Goal: Task Accomplishment & Management: Use online tool/utility

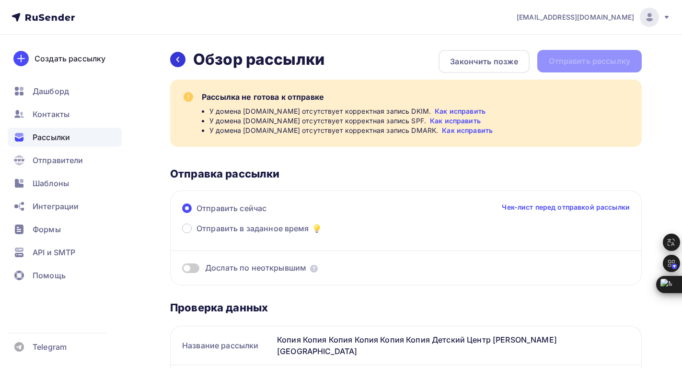
click at [183, 60] on div at bounding box center [177, 59] width 15 height 15
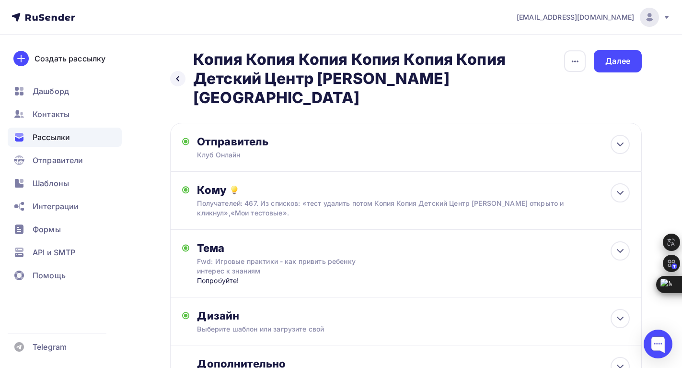
click at [43, 138] on span "Рассылки" at bounding box center [51, 137] width 37 height 12
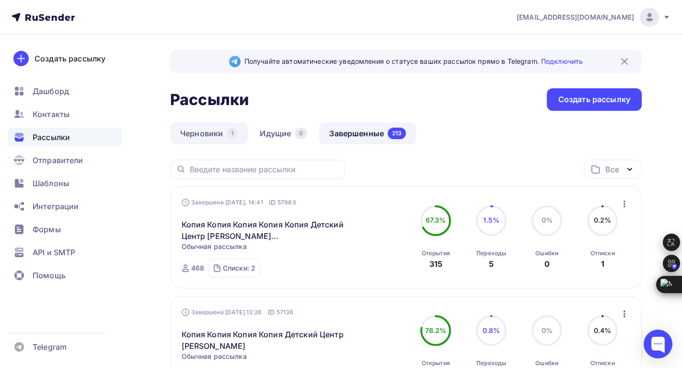
click at [201, 135] on link "Черновики 1" at bounding box center [209, 133] width 78 height 22
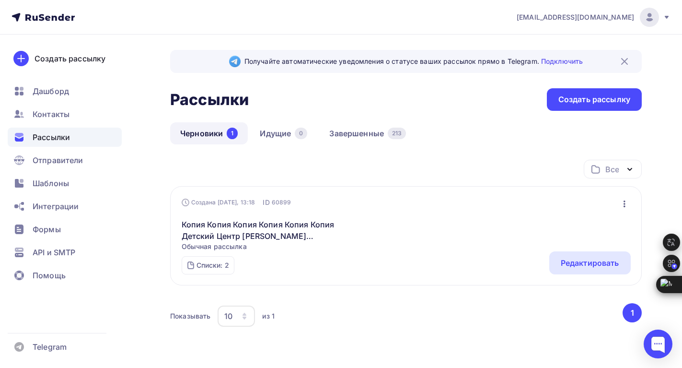
scroll to position [34, 0]
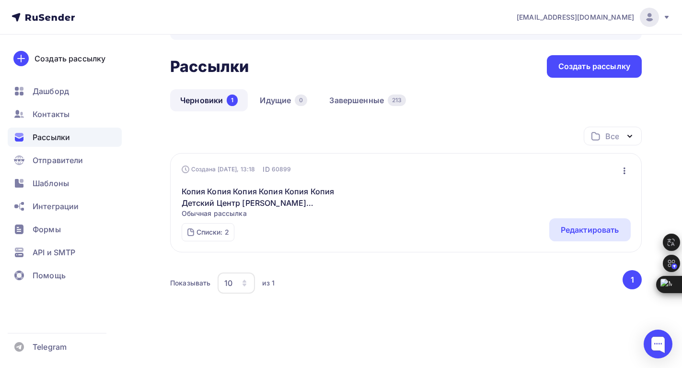
click at [626, 168] on icon "button" at bounding box center [625, 171] width 12 height 12
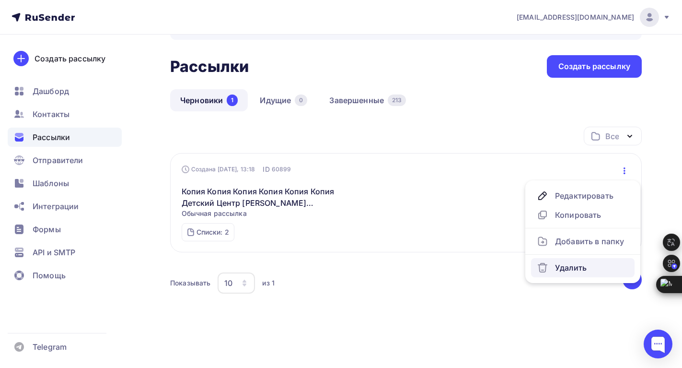
click at [565, 263] on div "Удалить" at bounding box center [583, 268] width 92 height 12
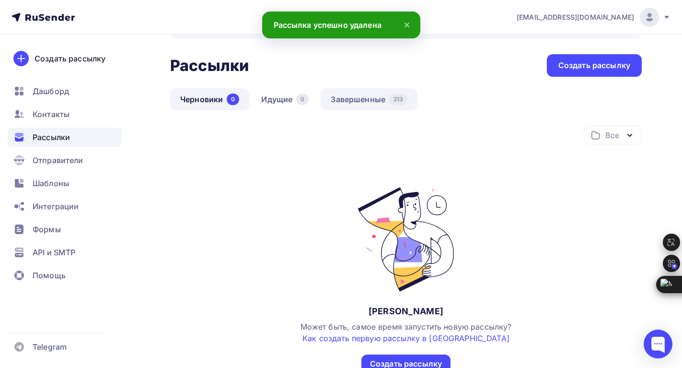
click at [339, 98] on link "Завершенные 213" at bounding box center [369, 99] width 97 height 22
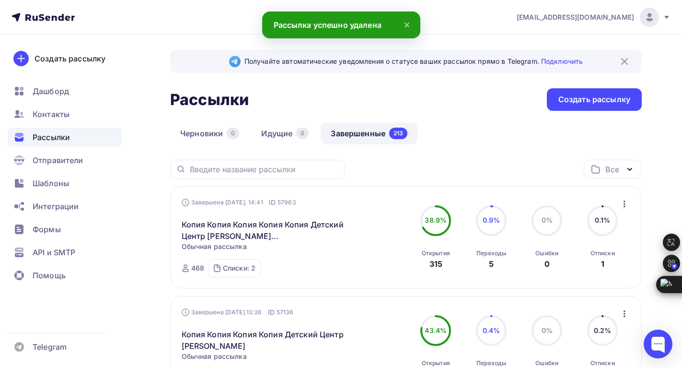
click at [625, 205] on icon "button" at bounding box center [625, 204] width 12 height 12
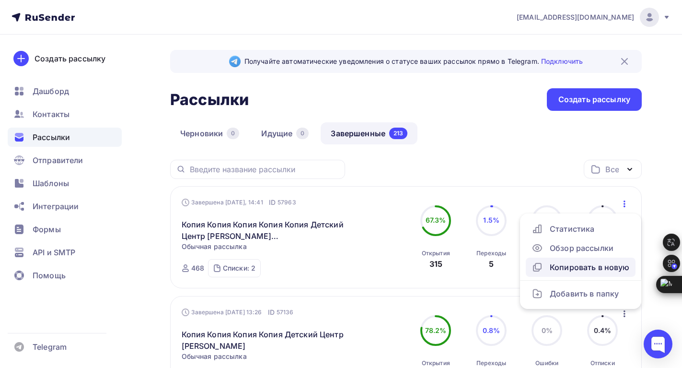
click at [571, 268] on div "Копировать в новую" at bounding box center [581, 267] width 98 height 12
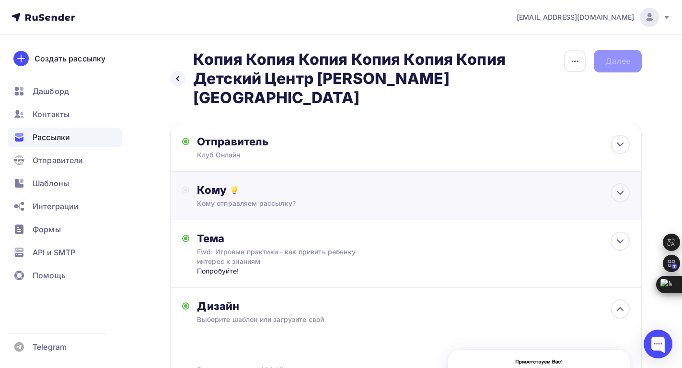
click at [334, 183] on div "Кому" at bounding box center [413, 189] width 433 height 13
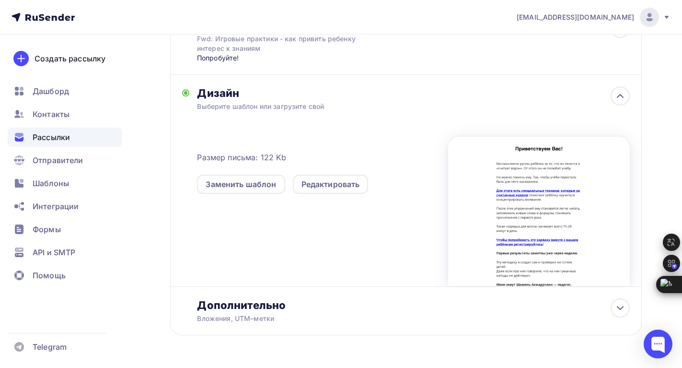
scroll to position [361, 0]
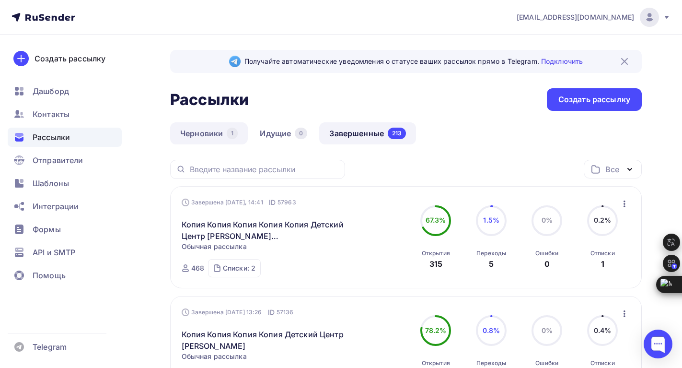
click at [194, 134] on link "Черновики 1" at bounding box center [209, 133] width 78 height 22
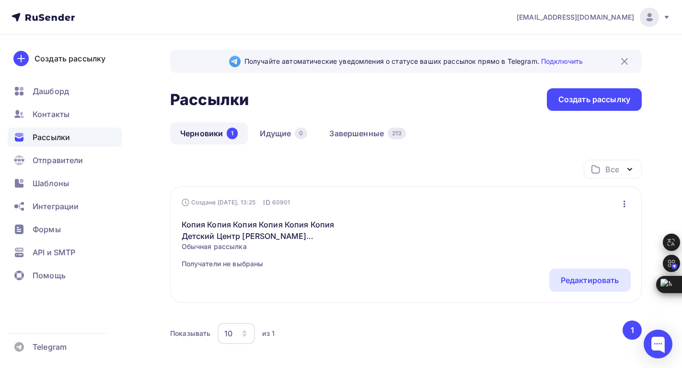
click at [624, 207] on icon "button" at bounding box center [625, 203] width 2 height 7
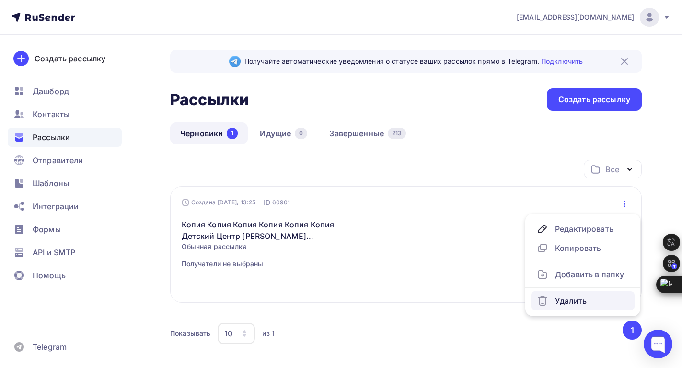
click at [565, 302] on div "Удалить" at bounding box center [583, 301] width 92 height 12
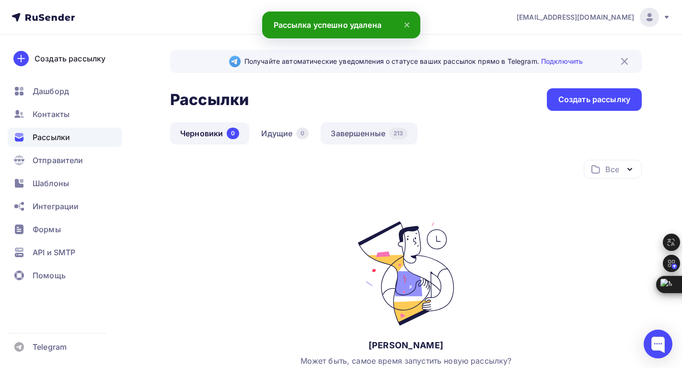
click at [359, 132] on link "Завершенные 213" at bounding box center [369, 133] width 97 height 22
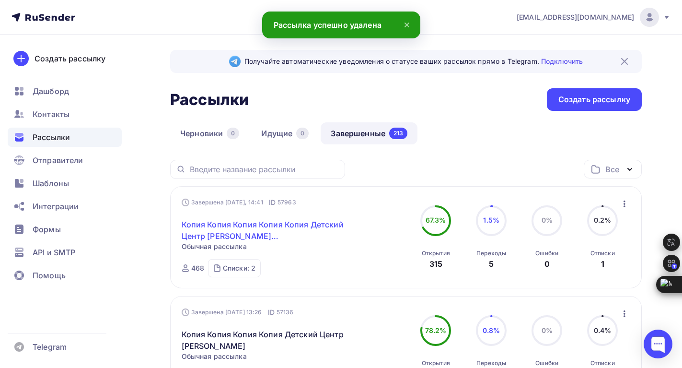
click at [264, 226] on link "Копия Копия Копия Копия Копия Детский Центр [PERSON_NAME][GEOGRAPHIC_DATA]" at bounding box center [264, 230] width 164 height 23
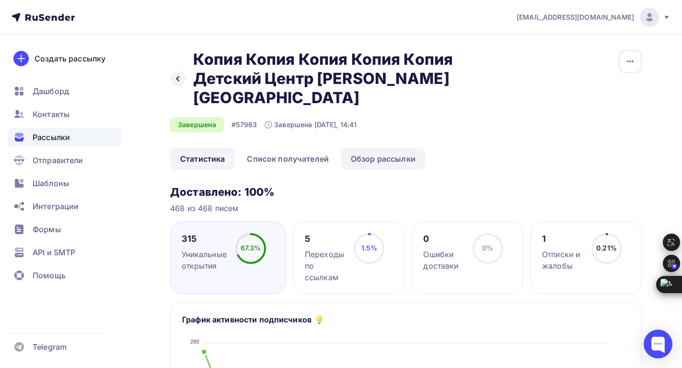
click at [365, 159] on link "Обзор рассылки" at bounding box center [383, 159] width 85 height 22
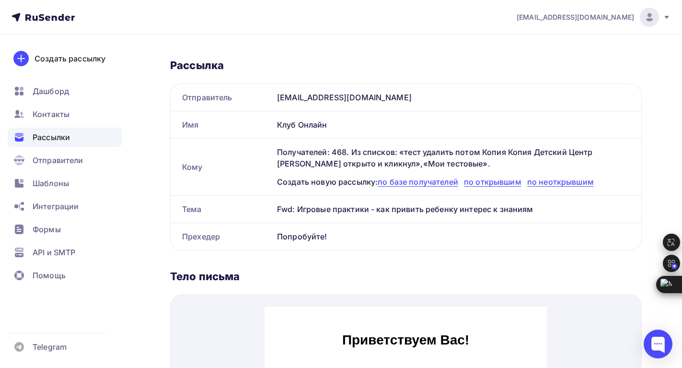
scroll to position [144, 0]
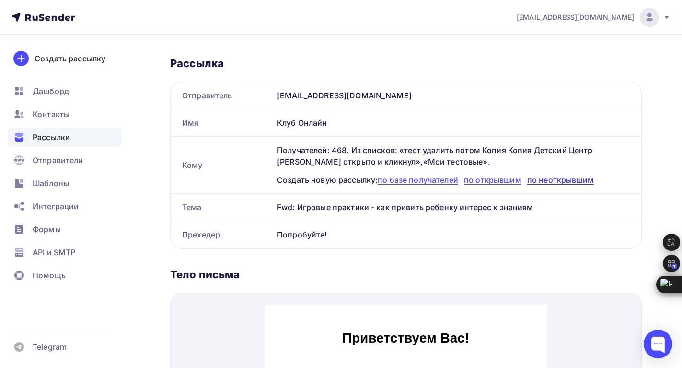
click at [555, 180] on span "по неоткрывшим" at bounding box center [560, 180] width 67 height 10
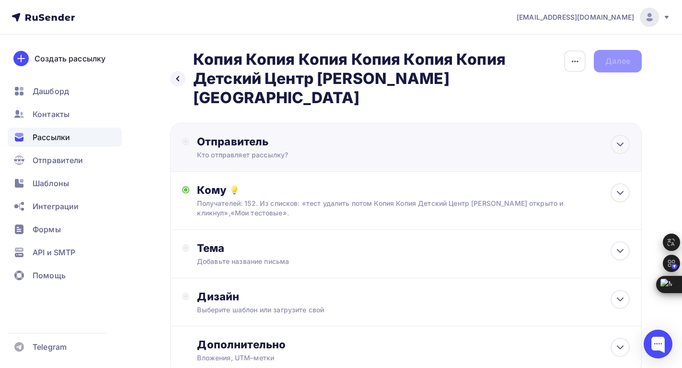
click at [360, 135] on div "Отправитель Кто отправляет рассылку? Email * Выберите отправителя [EMAIL_ADDRES…" at bounding box center [301, 147] width 208 height 25
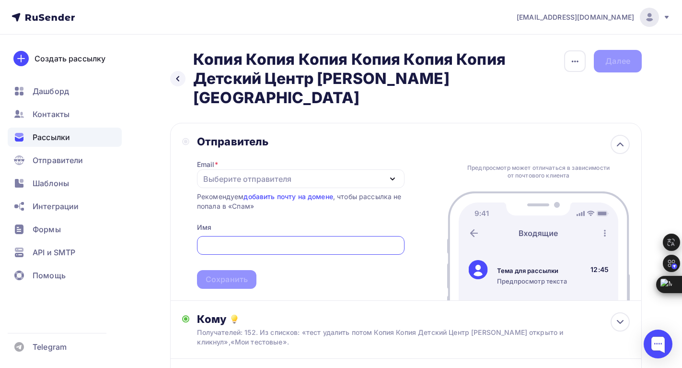
click at [312, 169] on div "Выберите отправителя" at bounding box center [301, 178] width 208 height 19
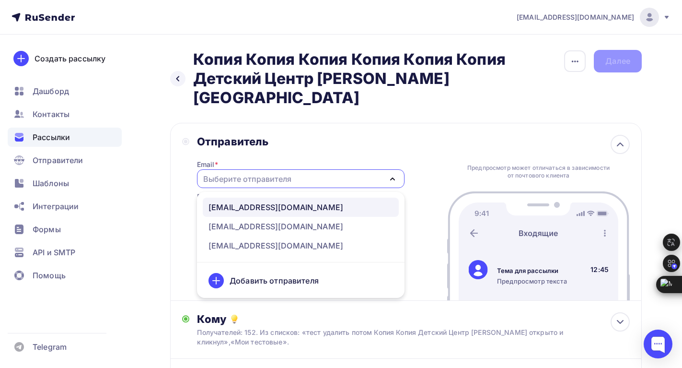
click at [296, 201] on div "[EMAIL_ADDRESS][DOMAIN_NAME]" at bounding box center [301, 207] width 185 height 12
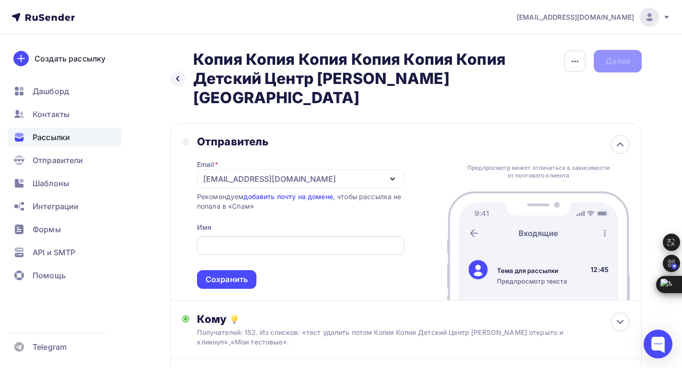
click at [276, 240] on input "text" at bounding box center [300, 246] width 197 height 12
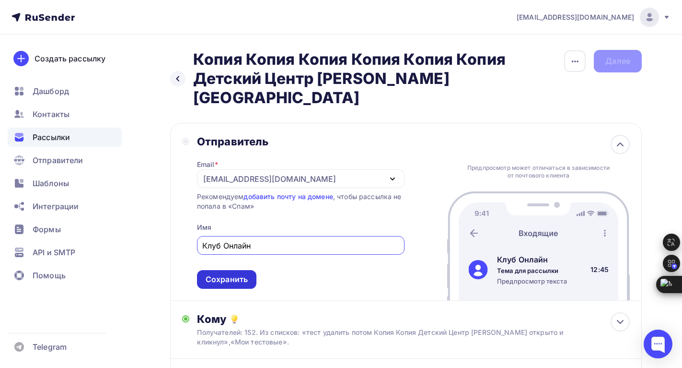
type input "Клуб Онлайн"
click at [243, 274] on div "Сохранить" at bounding box center [227, 279] width 42 height 11
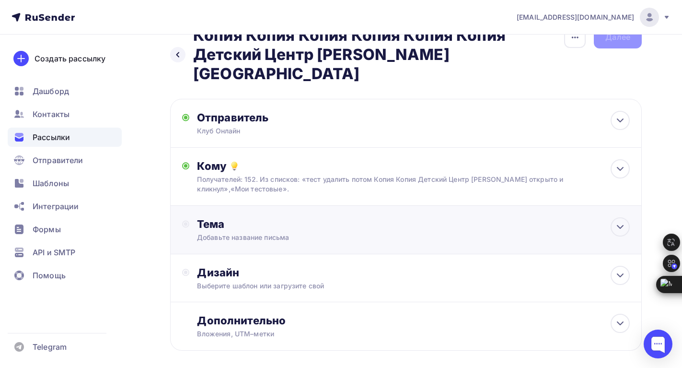
scroll to position [48, 0]
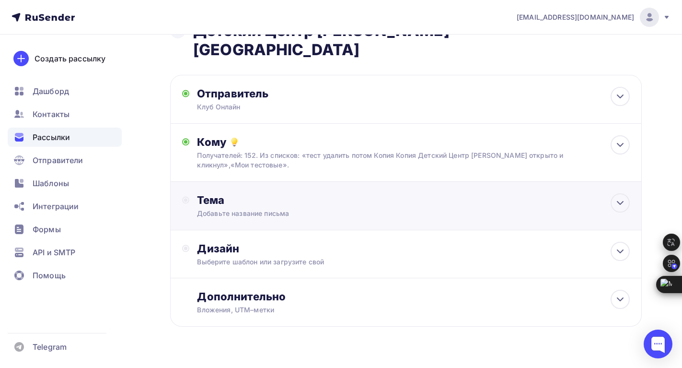
click at [419, 197] on div "Тема Добавьте название письма Тема * Рекомендуем использовать не более 150 симв…" at bounding box center [406, 206] width 472 height 48
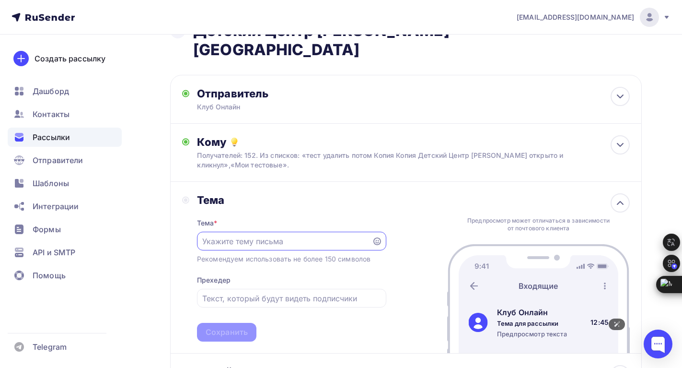
scroll to position [144, 0]
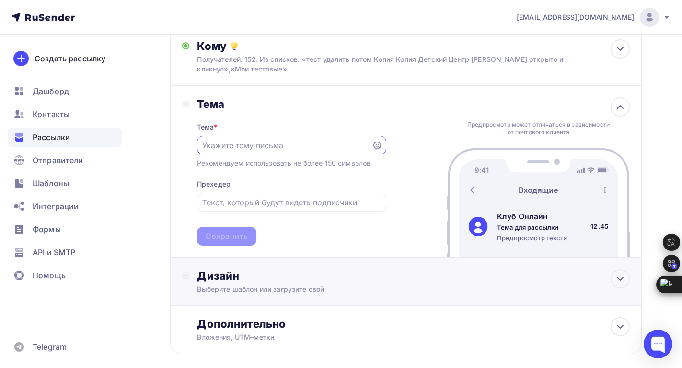
click at [302, 269] on div "Дизайн" at bounding box center [413, 275] width 433 height 13
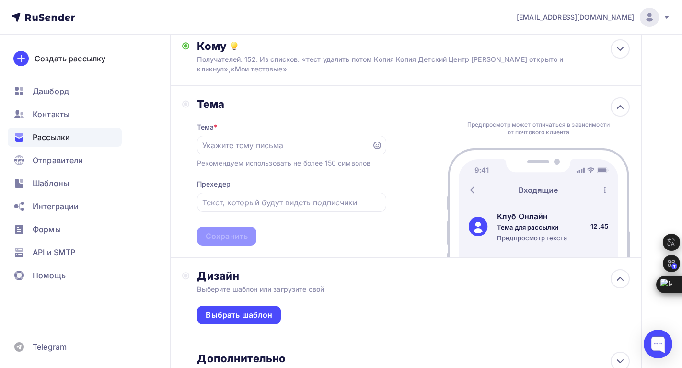
click at [322, 225] on div "Тема * Рекомендуем использовать не более 150 символов Прехедер Сохранить" at bounding box center [291, 178] width 189 height 135
click at [310, 197] on input "text" at bounding box center [291, 203] width 178 height 12
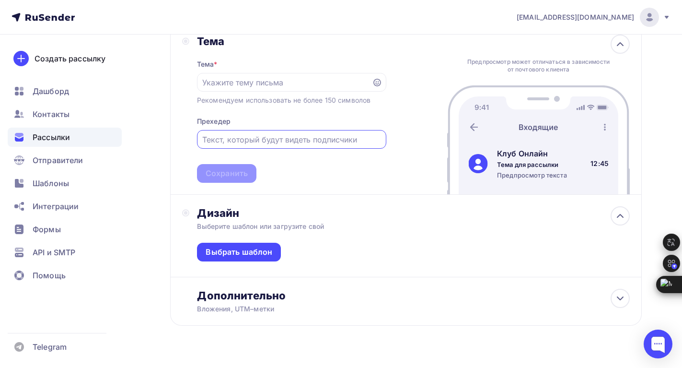
scroll to position [210, 0]
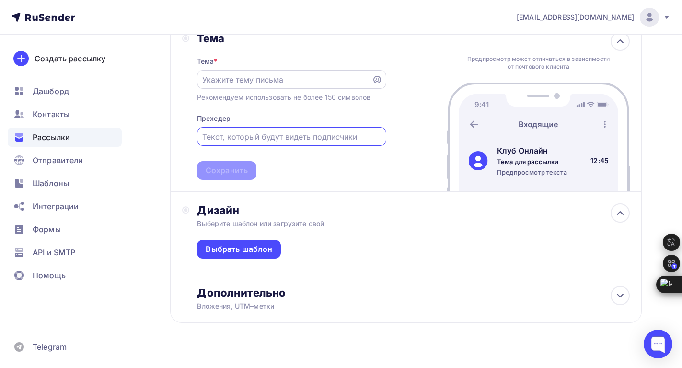
click at [278, 74] on input "text" at bounding box center [284, 80] width 164 height 12
paste input "Fwd: Игровые практики - как привить ребенку интерес к знаниям"
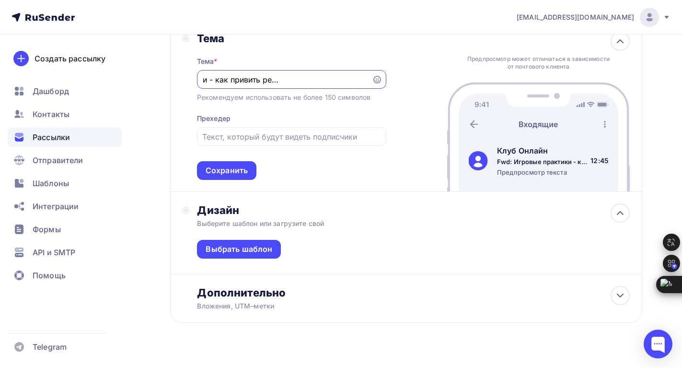
scroll to position [0, 0]
drag, startPoint x: 232, startPoint y: 61, endPoint x: 186, endPoint y: 58, distance: 45.2
click at [186, 58] on div "Тема Тема * Fwd: Игровые практики - как привить ребенку интерес к знаниям Реком…" at bounding box center [284, 106] width 204 height 148
click at [264, 74] on input "Fwd: Игровые практики - как привить ребенку интерес к знаниям" at bounding box center [284, 80] width 164 height 12
drag, startPoint x: 300, startPoint y: 59, endPoint x: 317, endPoint y: 58, distance: 17.3
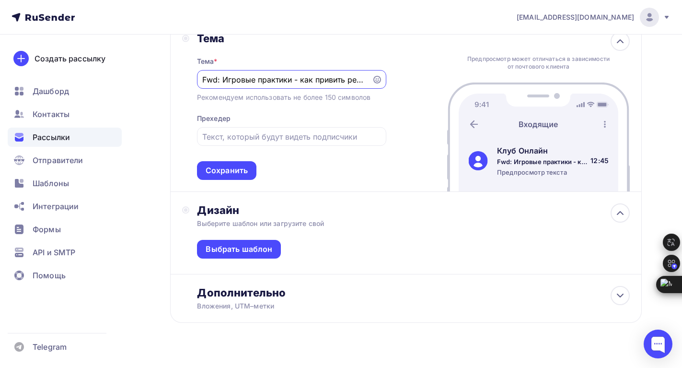
click at [317, 74] on input "Fwd: Игровые практики - как привить ребенку интерес к знаниям" at bounding box center [284, 80] width 164 height 12
click at [320, 74] on input "Fwd: Игровые практики - как привить ребенку интерес к знаниям" at bounding box center [284, 80] width 164 height 12
drag, startPoint x: 262, startPoint y: 59, endPoint x: 224, endPoint y: 59, distance: 37.9
click at [224, 74] on input "Fwd: Игровые практики - как привить ребенку интерес к знаниям" at bounding box center [284, 80] width 164 height 12
type input "Fwd: Практики - как привить ребенку интерес к знаниям"
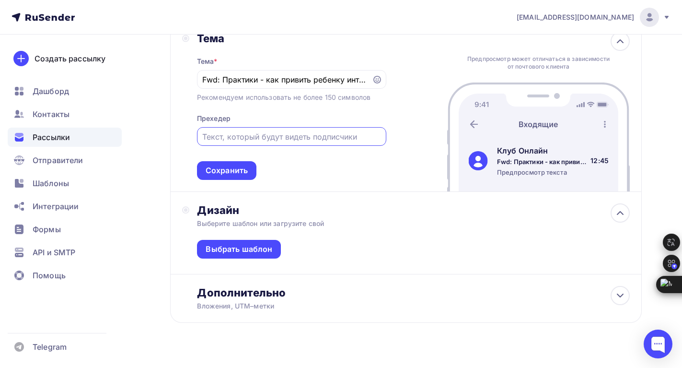
click at [266, 131] on input "text" at bounding box center [291, 137] width 178 height 12
click at [214, 131] on input "В ире" at bounding box center [291, 137] width 178 height 12
type input "В игре"
click at [246, 165] on div "Сохранить" at bounding box center [227, 170] width 42 height 11
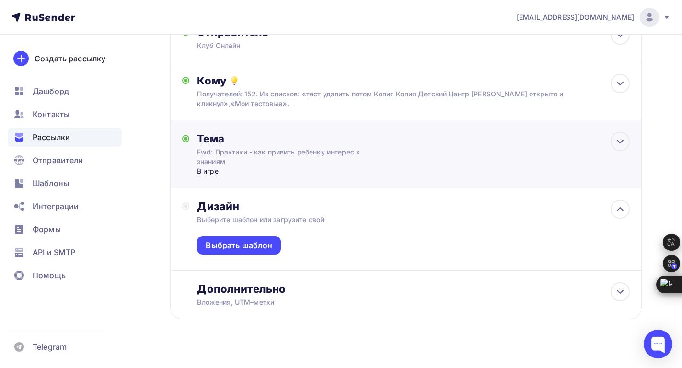
scroll to position [105, 0]
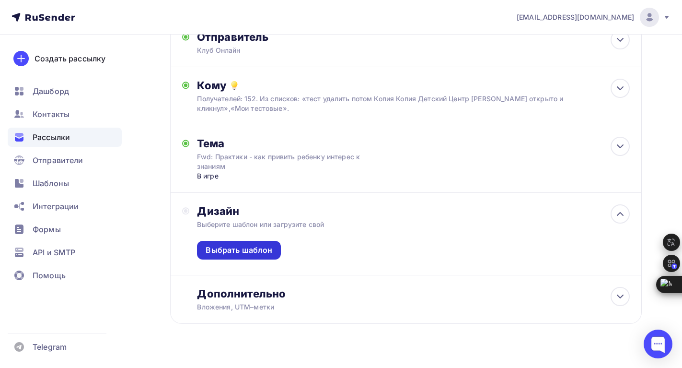
click at [248, 244] on div "Выбрать шаблон" at bounding box center [239, 249] width 67 height 11
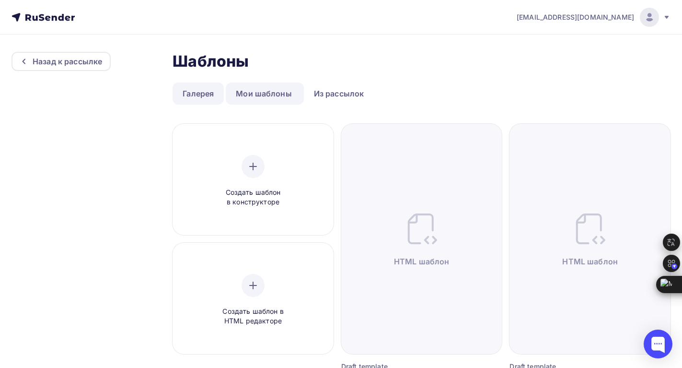
click at [201, 96] on link "Галерея" at bounding box center [198, 93] width 51 height 22
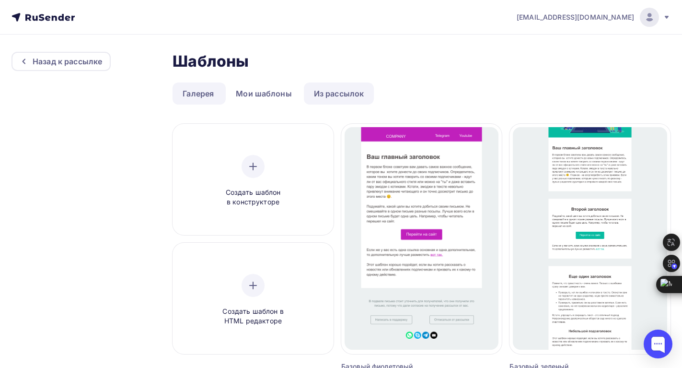
click at [335, 88] on link "Из рассылок" at bounding box center [339, 93] width 70 height 22
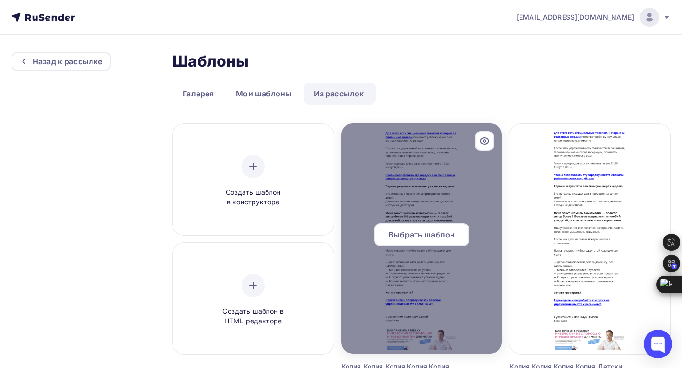
click at [430, 228] on div "Выбрать шаблон" at bounding box center [421, 234] width 95 height 23
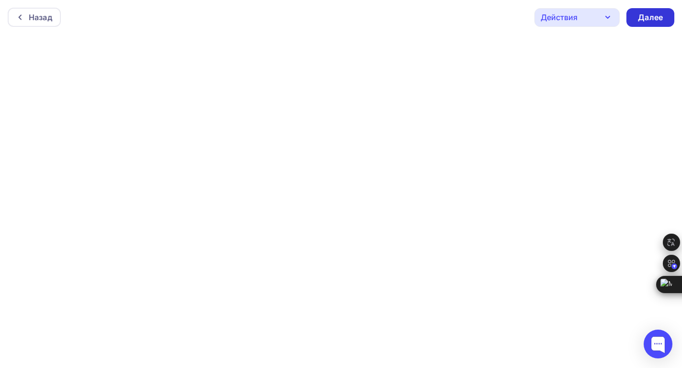
click at [651, 15] on div "Далее" at bounding box center [650, 17] width 25 height 11
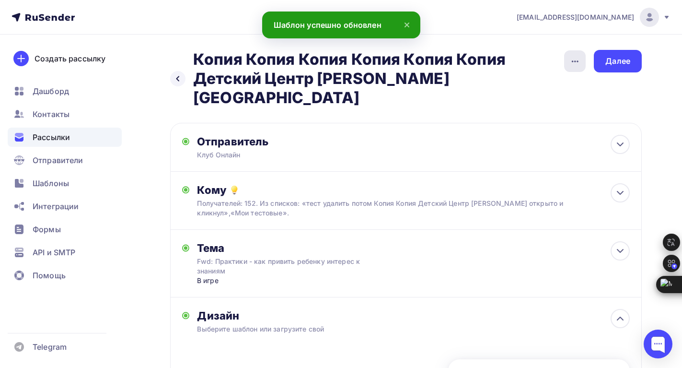
click at [565, 57] on div "button" at bounding box center [575, 61] width 22 height 22
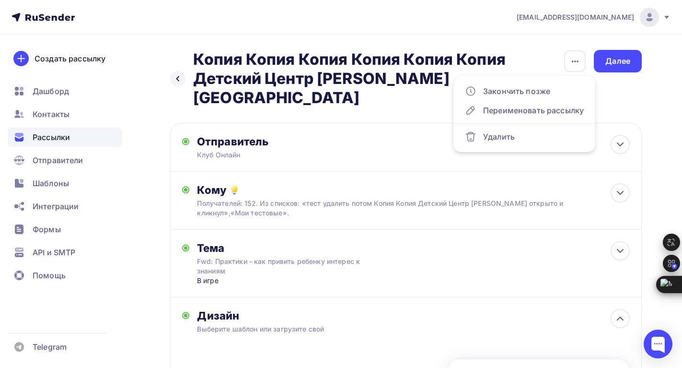
click at [519, 49] on div "Назад Копия Копия Копия Копия Копия Копия Детский Центр [PERSON_NAME][GEOGRAPHI…" at bounding box center [341, 327] width 682 height 585
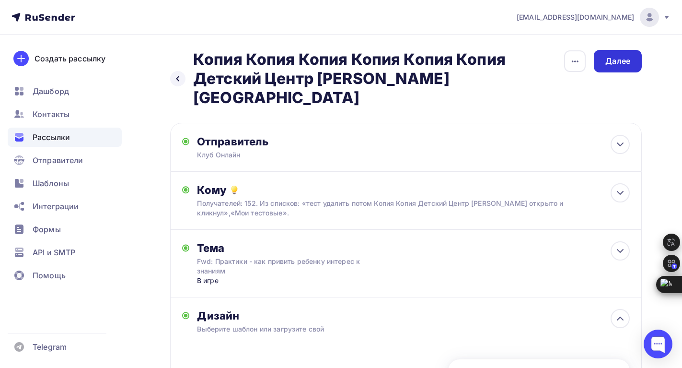
click at [626, 58] on div "Далее" at bounding box center [617, 61] width 25 height 11
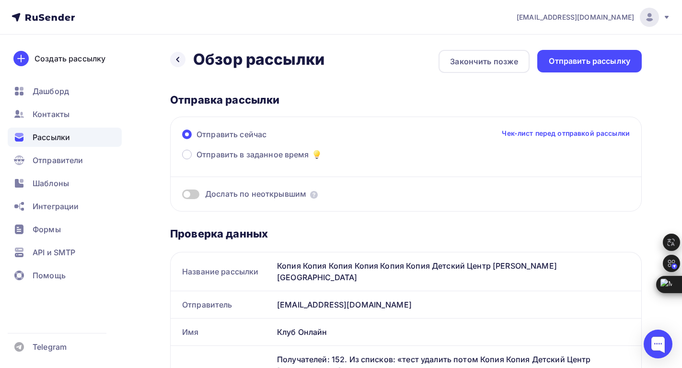
click at [547, 132] on link "Чек-лист перед отправкой рассылки" at bounding box center [566, 133] width 128 height 10
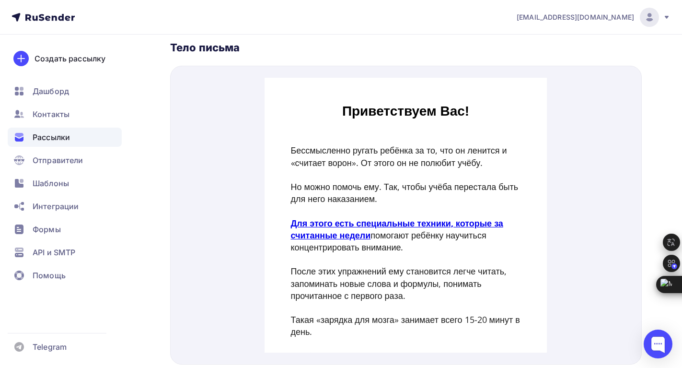
scroll to position [459, 0]
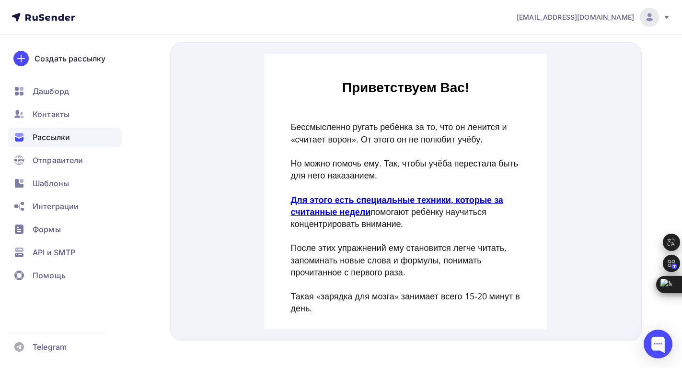
click at [355, 189] on strong "Для этого есть специальные техники, которые за считанные недели" at bounding box center [397, 193] width 212 height 23
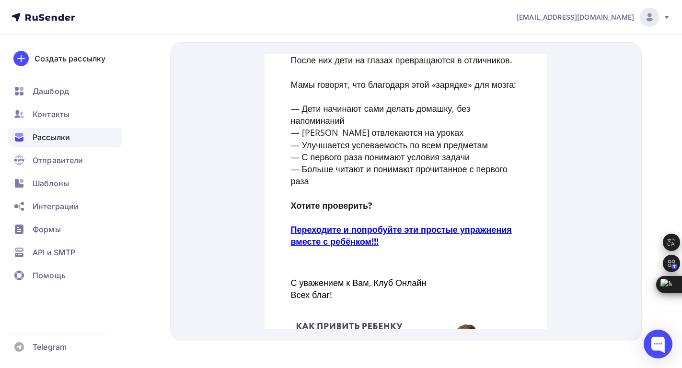
scroll to position [479, 0]
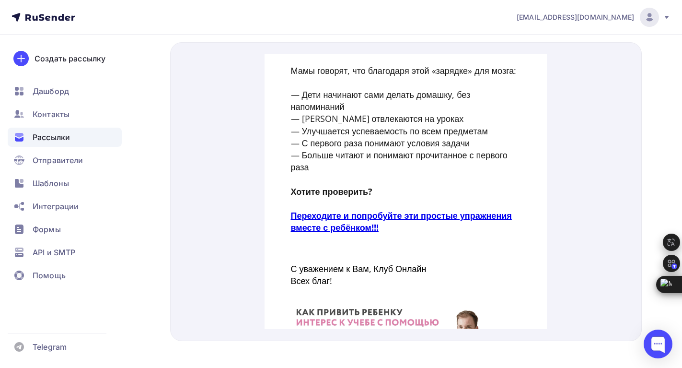
click at [381, 221] on strong "Переходите и попробуйте эти простые упражнения вместе с ребёнком!!!" at bounding box center [401, 209] width 221 height 23
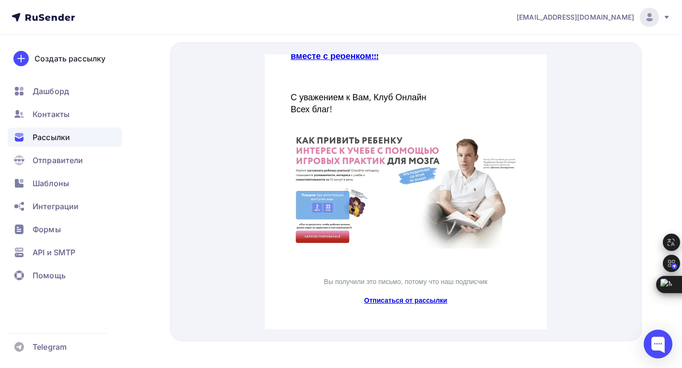
scroll to position [687, 0]
click at [432, 189] on img at bounding box center [406, 178] width 230 height 116
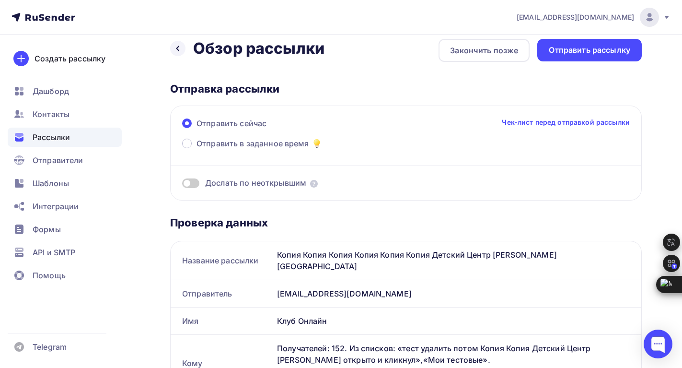
scroll to position [0, 0]
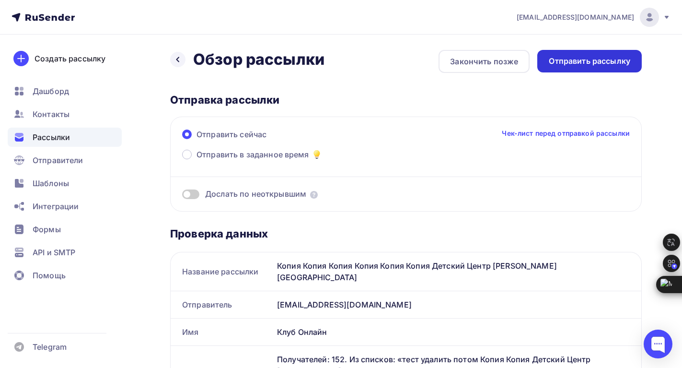
click at [595, 65] on div "Отправить рассылку" at bounding box center [589, 61] width 81 height 11
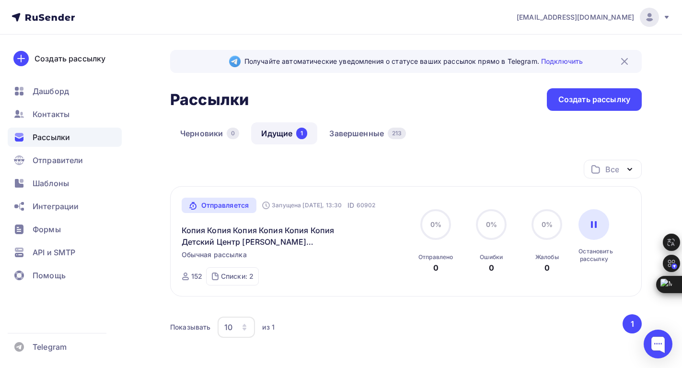
scroll to position [48, 0]
